Goal: Check status: Check status

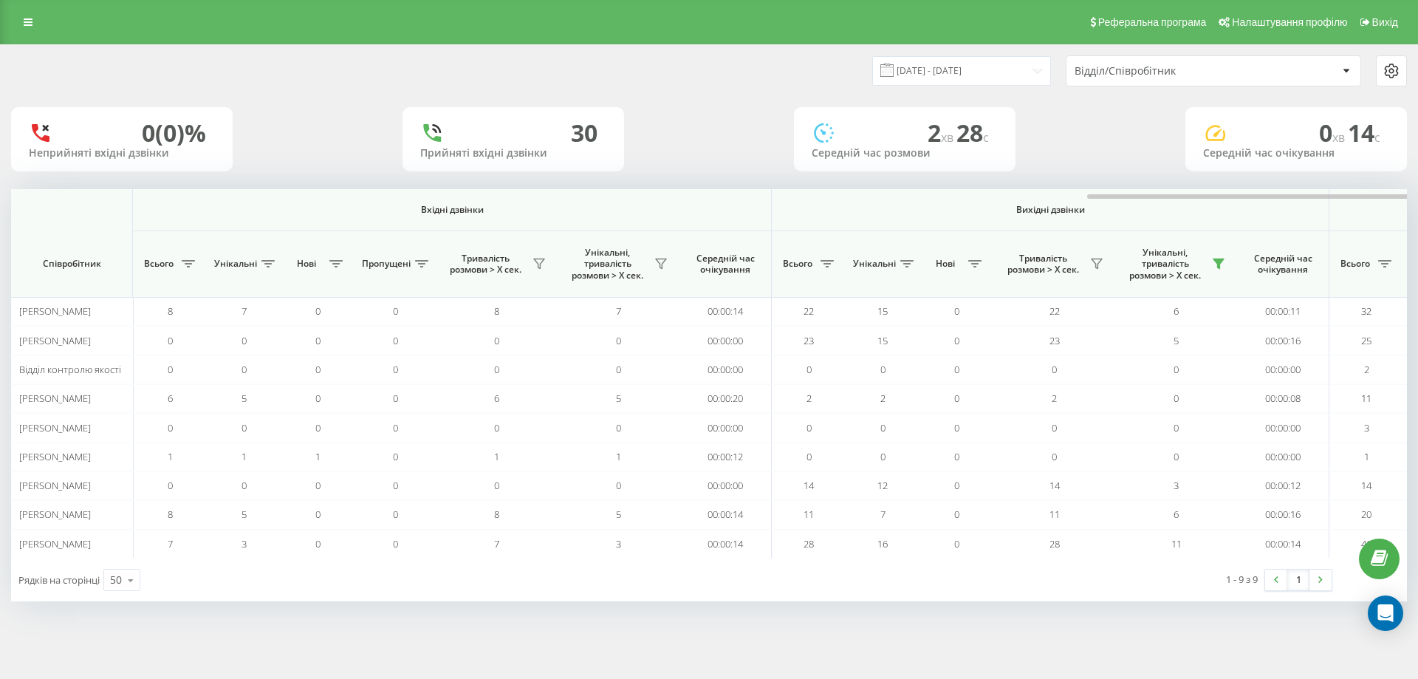
scroll to position [0, 642]
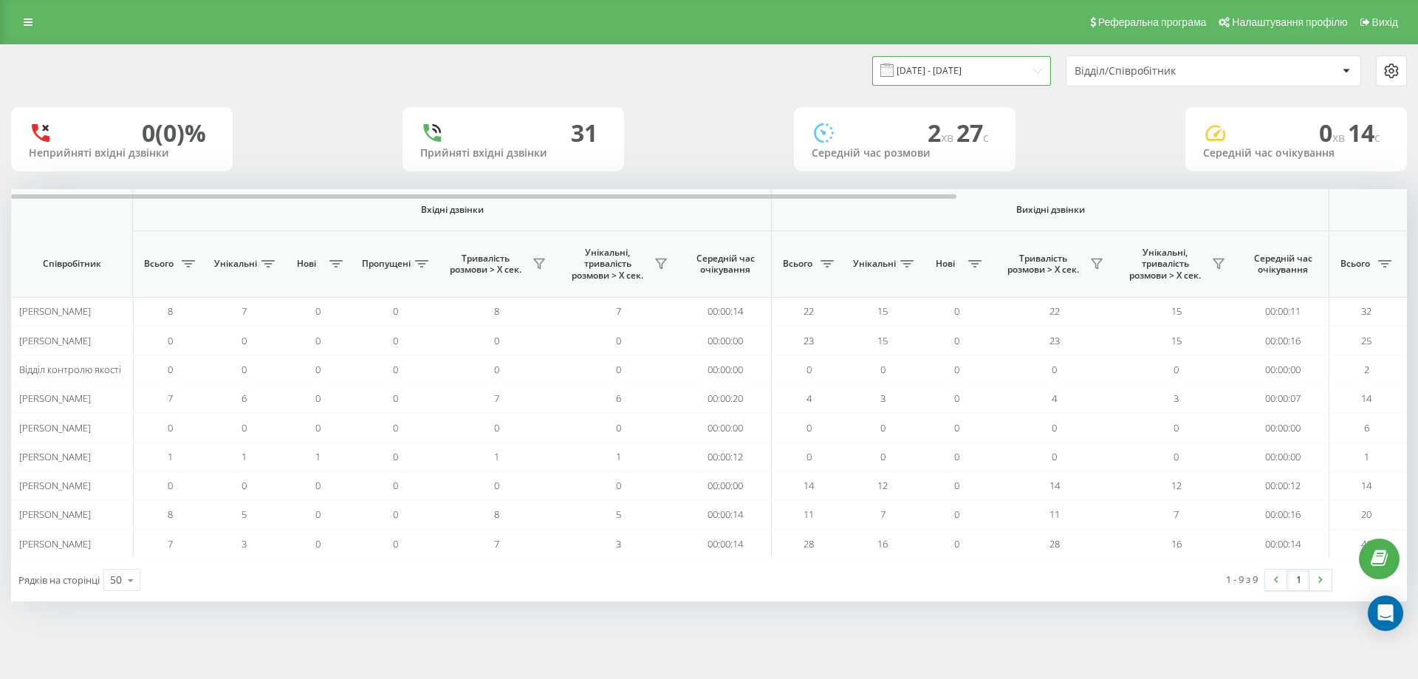
click at [1038, 66] on input "[DATE] - [DATE]" at bounding box center [961, 70] width 179 height 29
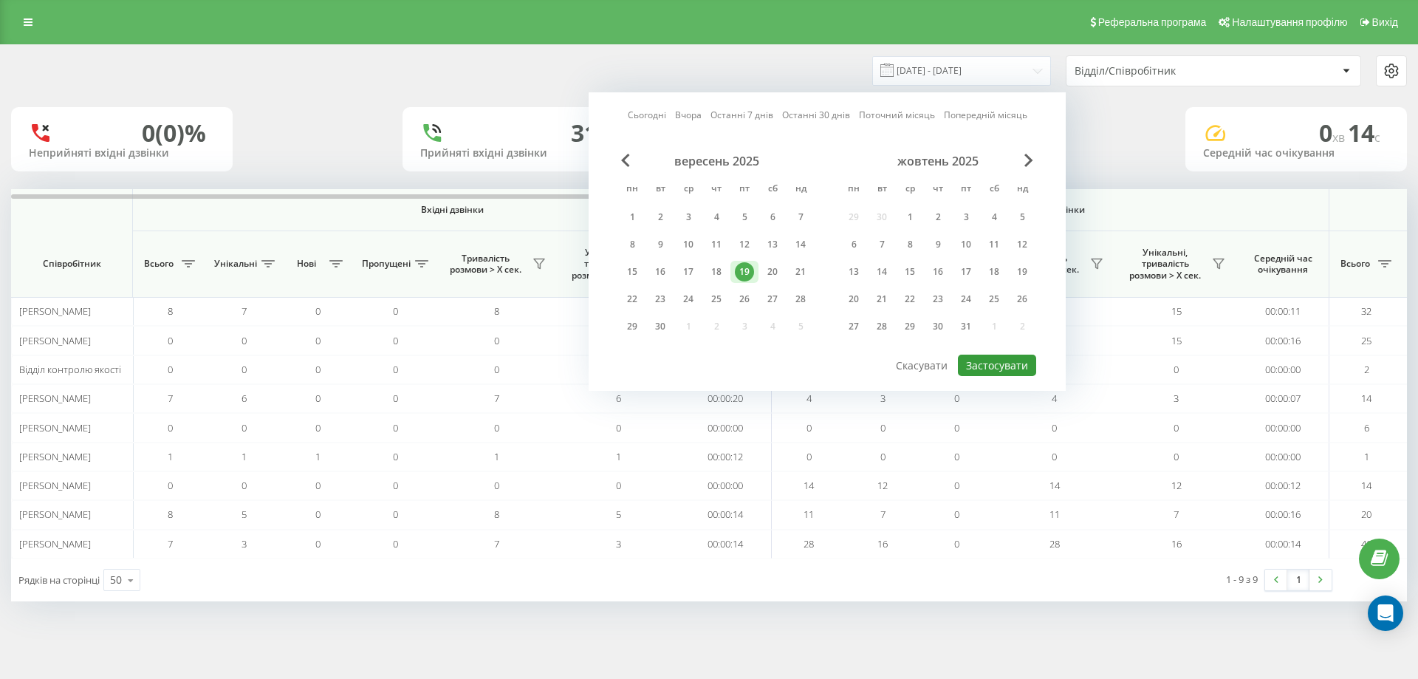
click at [1000, 361] on button "Застосувати" at bounding box center [997, 365] width 78 height 21
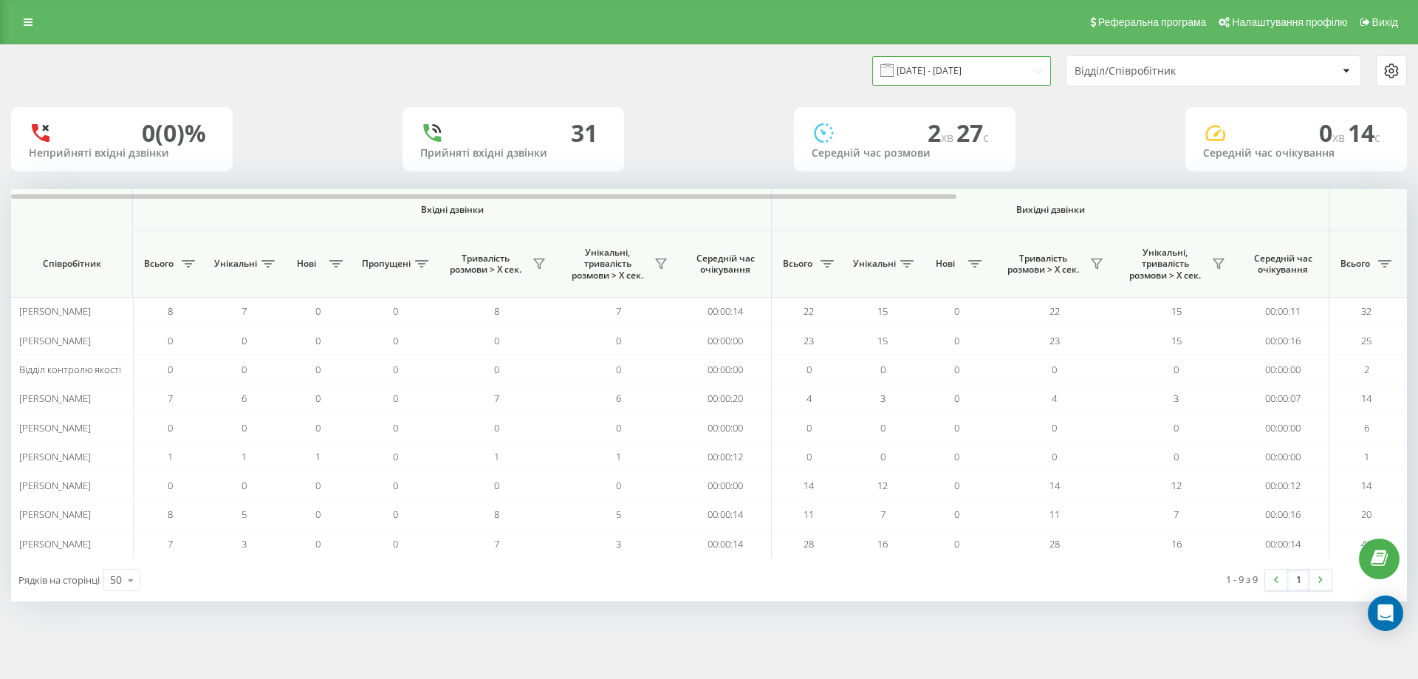
click at [1008, 66] on input "[DATE] - [DATE]" at bounding box center [961, 70] width 179 height 29
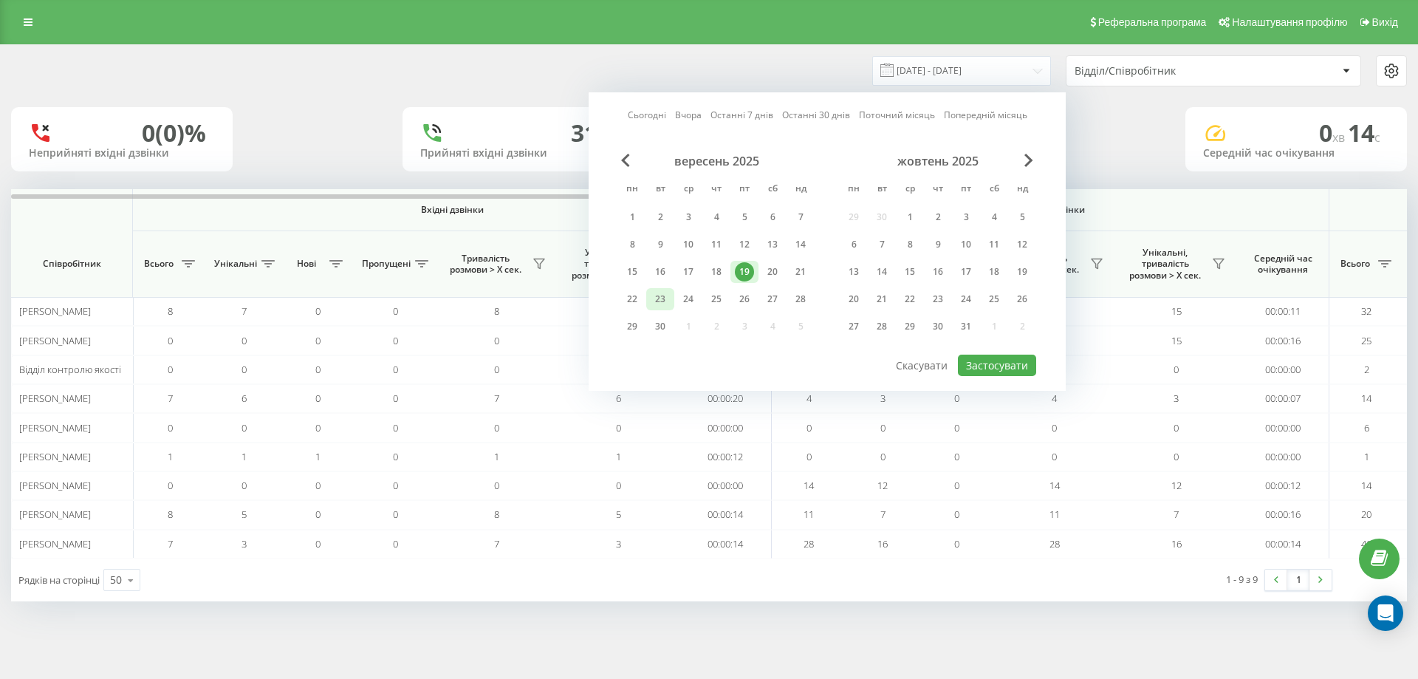
drag, startPoint x: 640, startPoint y: 297, endPoint x: 670, endPoint y: 307, distance: 31.8
click at [640, 297] on div "22" at bounding box center [632, 299] width 19 height 19
click at [1002, 363] on button "Застосувати" at bounding box center [997, 365] width 78 height 21
type input "22.09.2025 - 22.09.2025"
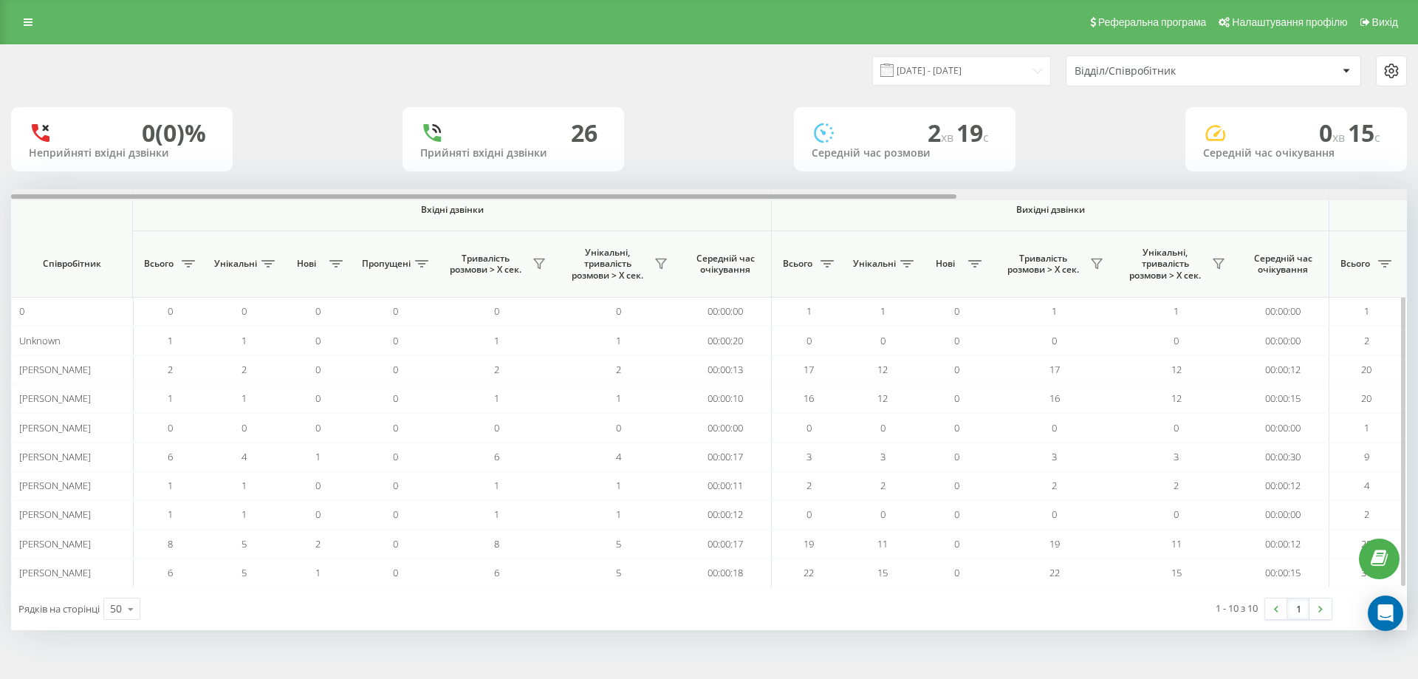
scroll to position [0, 665]
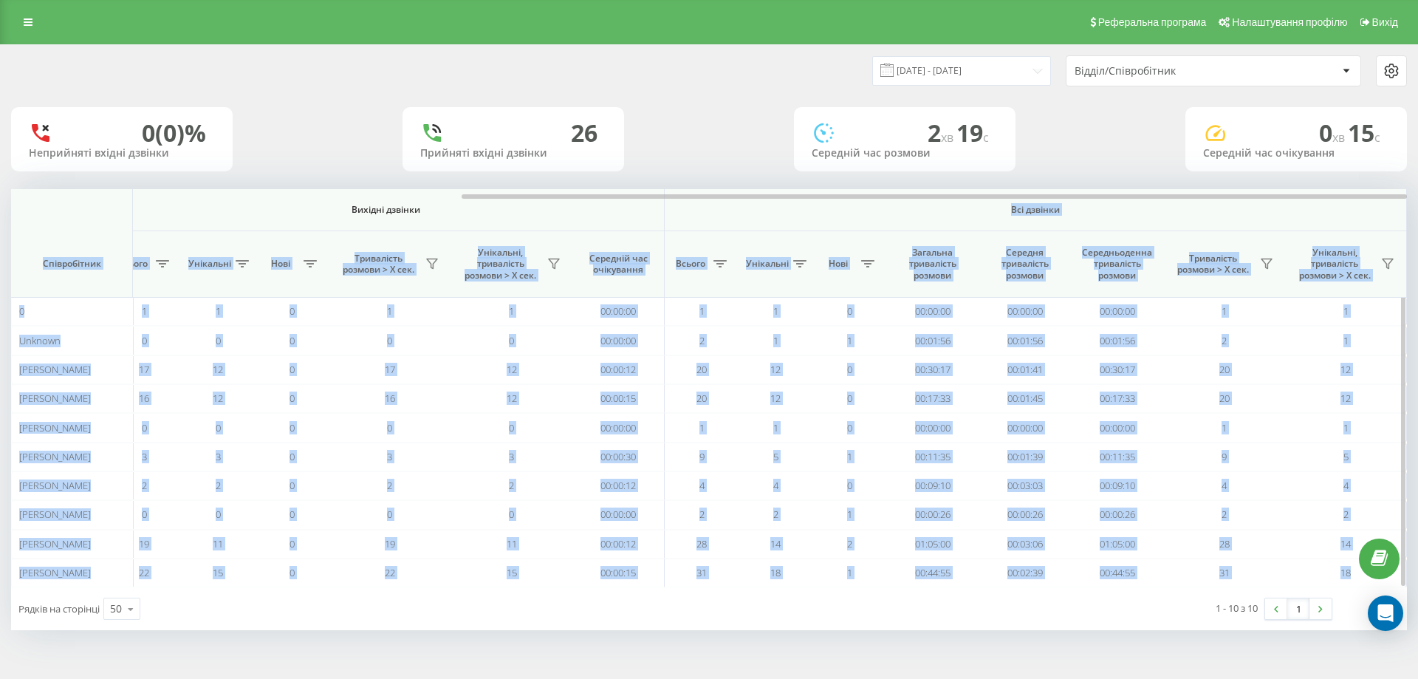
drag, startPoint x: 369, startPoint y: 193, endPoint x: 522, endPoint y: 202, distance: 153.9
click at [522, 202] on div "Вхідні дзвінки Вихідні дзвінки Всі дзвінки Співробітник Всього Унікальні Нові П…" at bounding box center [709, 388] width 1396 height 398
click at [533, 194] on div at bounding box center [709, 194] width 1396 height 11
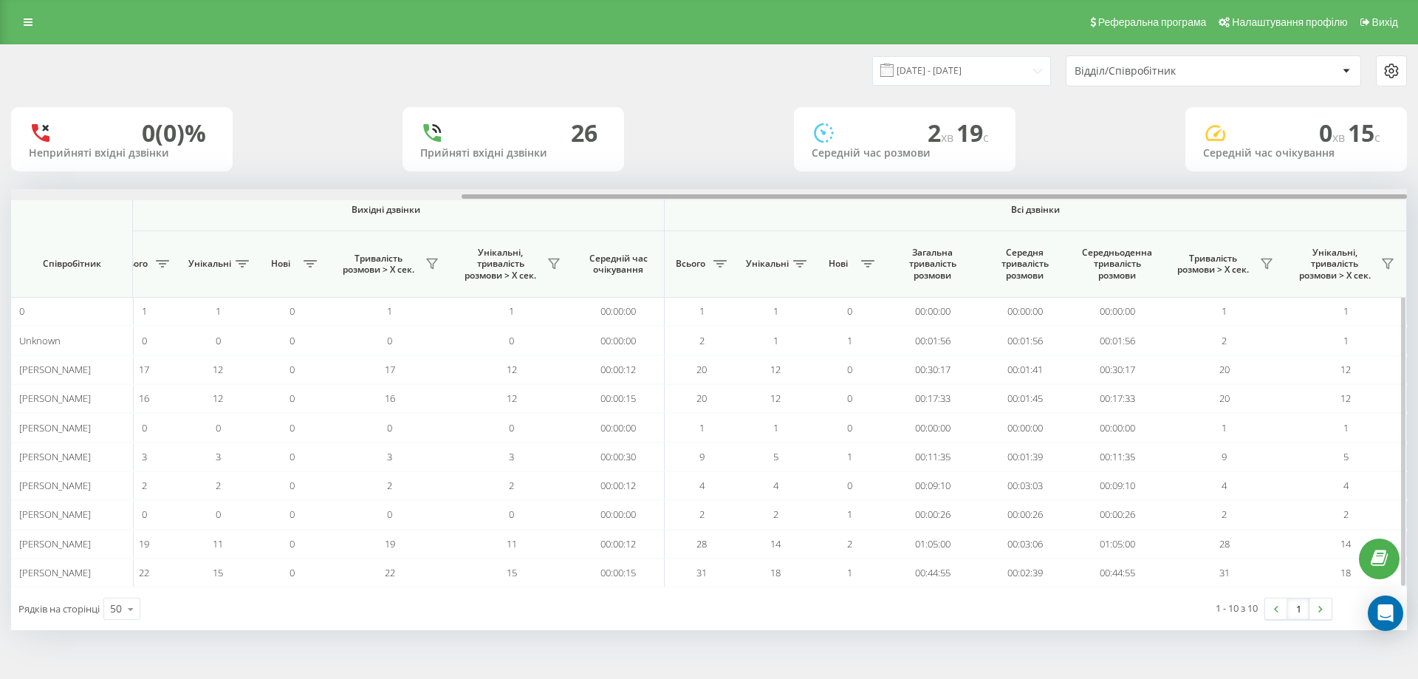
drag, startPoint x: 536, startPoint y: 196, endPoint x: 544, endPoint y: 196, distance: 8.9
click at [544, 196] on div at bounding box center [934, 196] width 945 height 4
click at [550, 259] on icon at bounding box center [554, 264] width 12 height 12
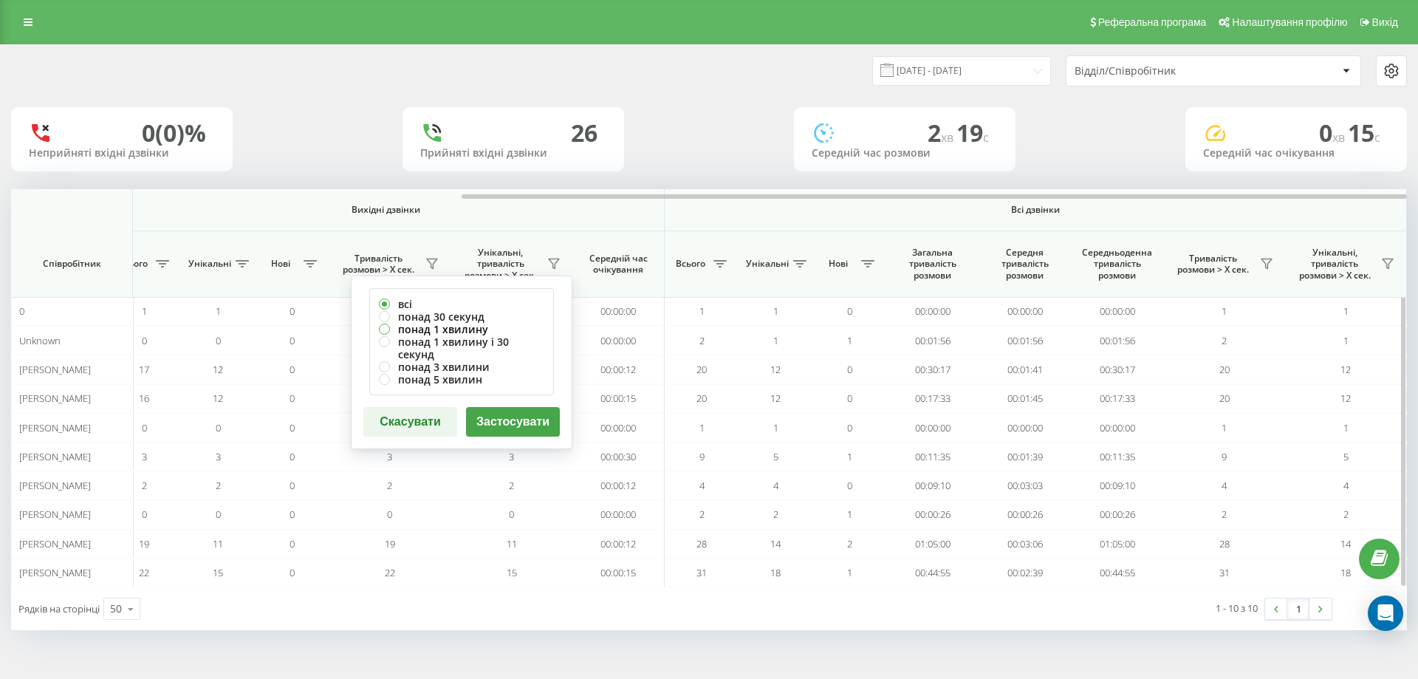
click at [456, 325] on label "понад 1 хвилину" at bounding box center [461, 329] width 165 height 13
radio input "true"
drag, startPoint x: 507, startPoint y: 403, endPoint x: 496, endPoint y: 414, distance: 16.2
click at [507, 407] on button "Застосувати" at bounding box center [513, 422] width 94 height 30
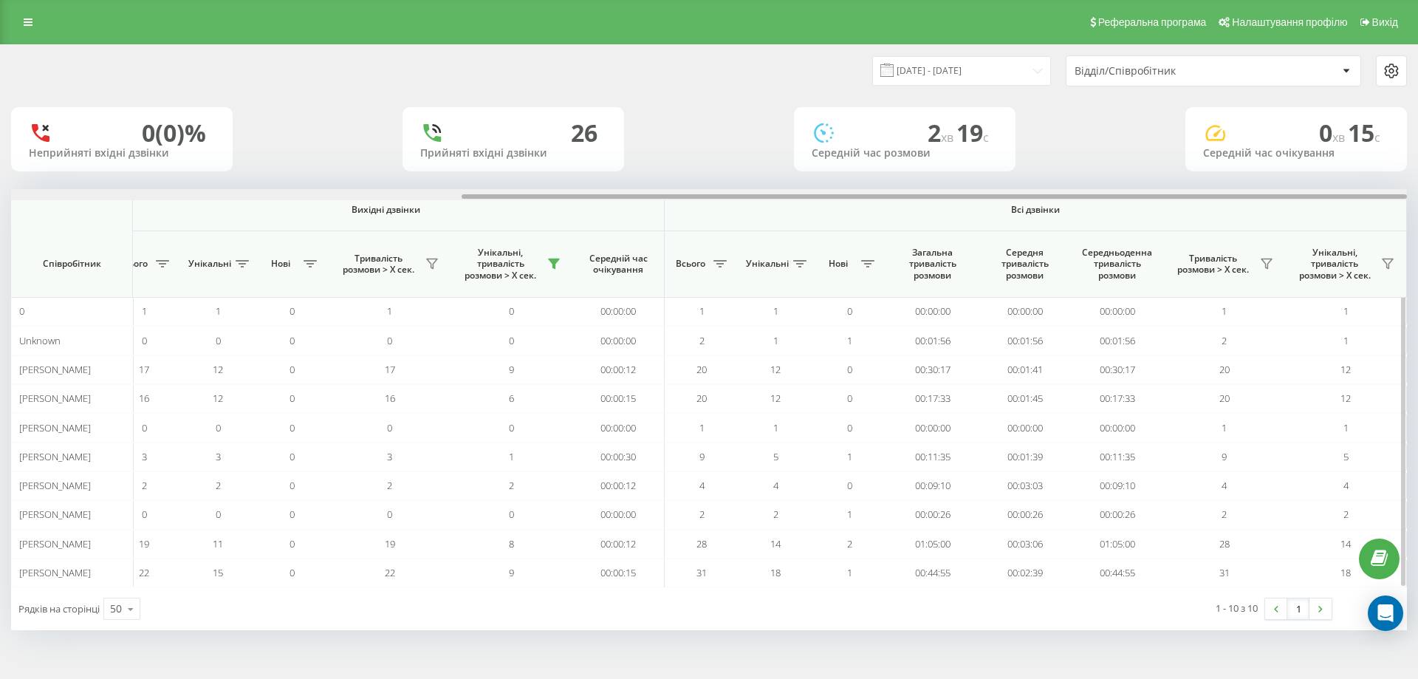
drag, startPoint x: 379, startPoint y: 194, endPoint x: 513, endPoint y: 198, distance: 134.5
click at [513, 198] on div at bounding box center [709, 194] width 1396 height 11
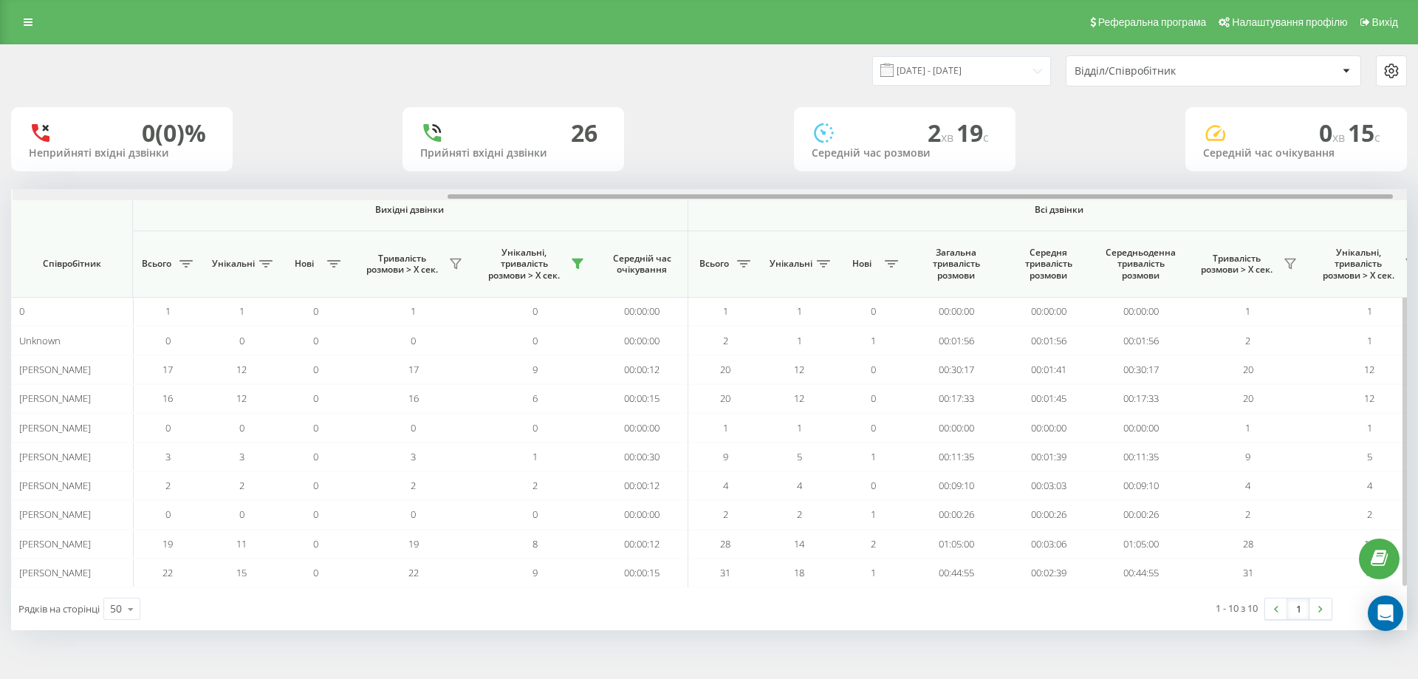
scroll to position [0, 643]
drag, startPoint x: 527, startPoint y: 196, endPoint x: 513, endPoint y: 216, distance: 25.4
click at [513, 216] on div "Вхідні дзвінки Вихідні дзвінки Всі дзвінки Співробітник Всього Унікальні Нові П…" at bounding box center [709, 388] width 1396 height 398
